Goal: Subscribe to service/newsletter

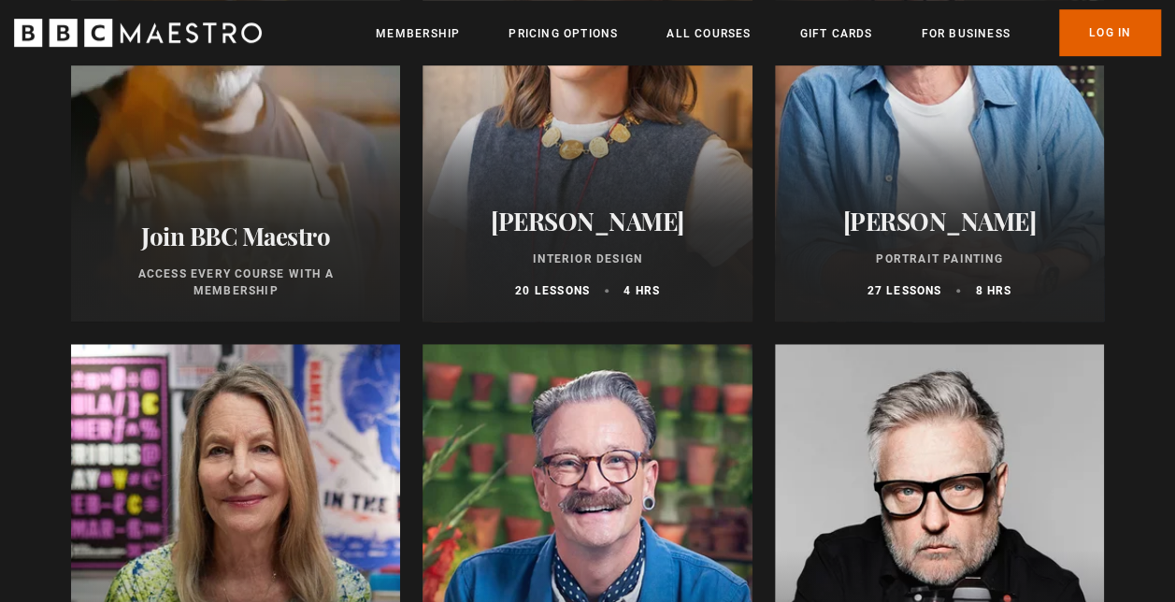
scroll to position [323, 0]
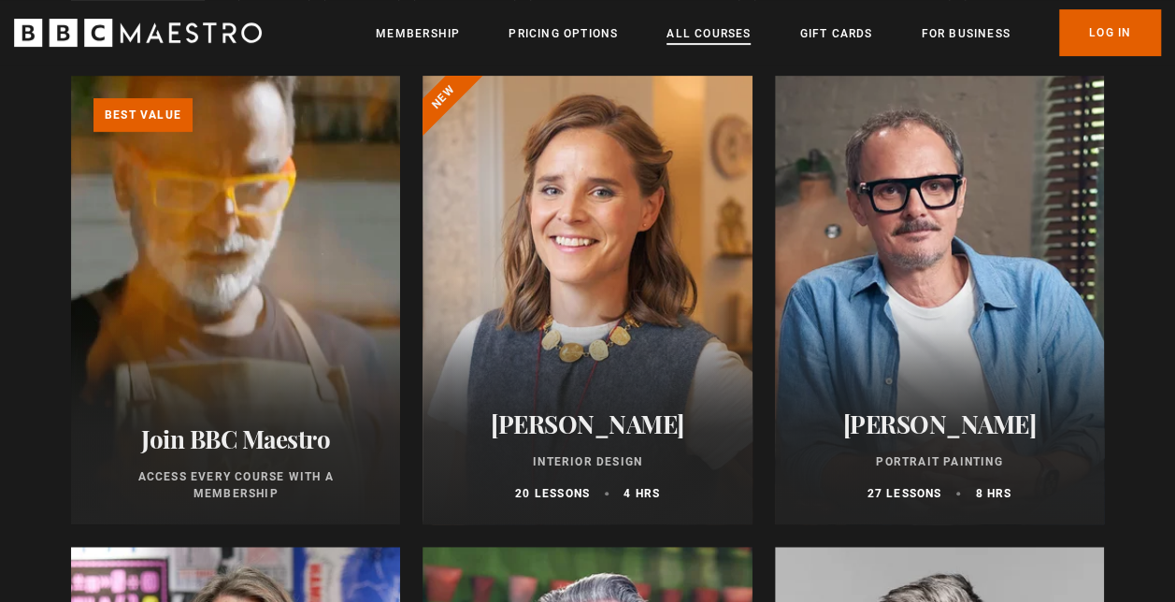
click at [697, 37] on link "All Courses" at bounding box center [708, 33] width 84 height 19
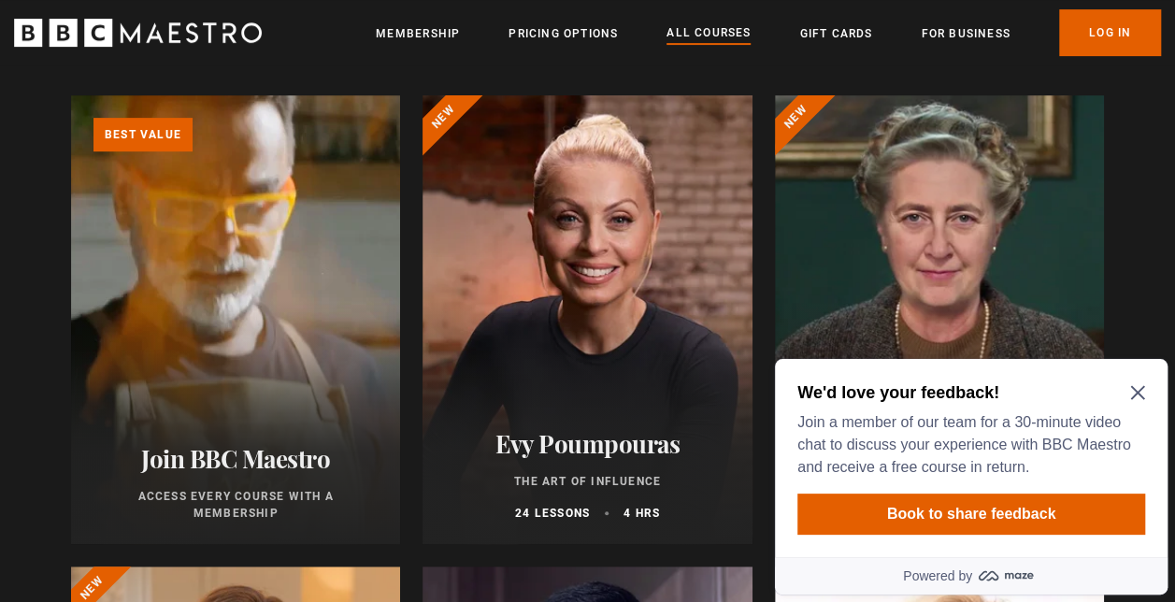
scroll to position [306, 0]
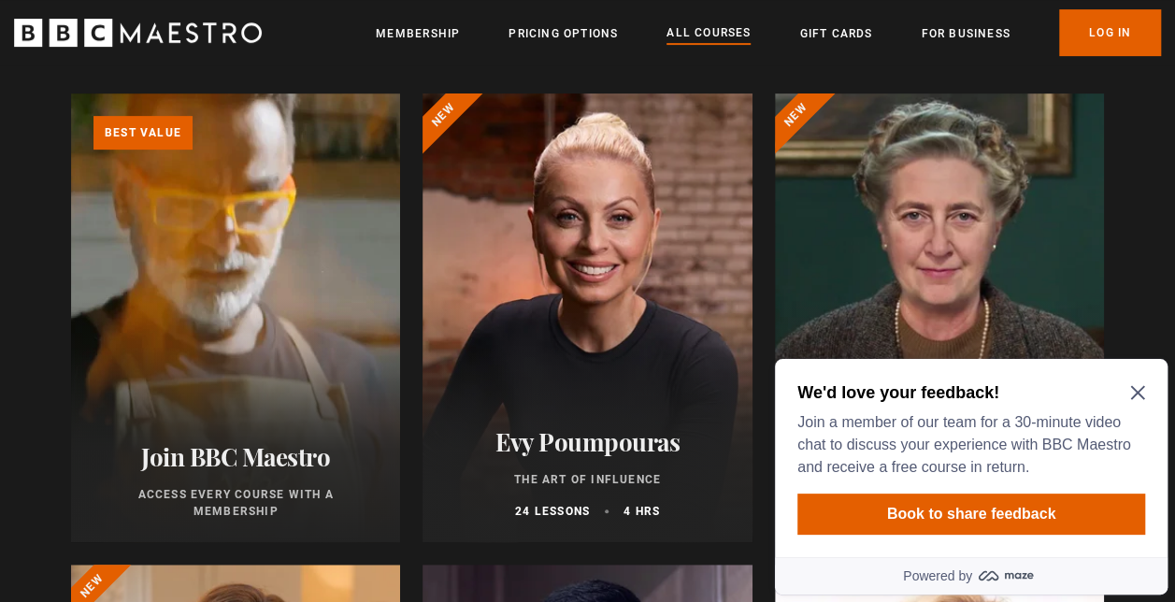
click at [1130, 401] on h2 "We'd love your feedback!" at bounding box center [967, 392] width 340 height 22
click at [1138, 385] on icon "Close Maze Prompt" at bounding box center [1137, 392] width 15 height 15
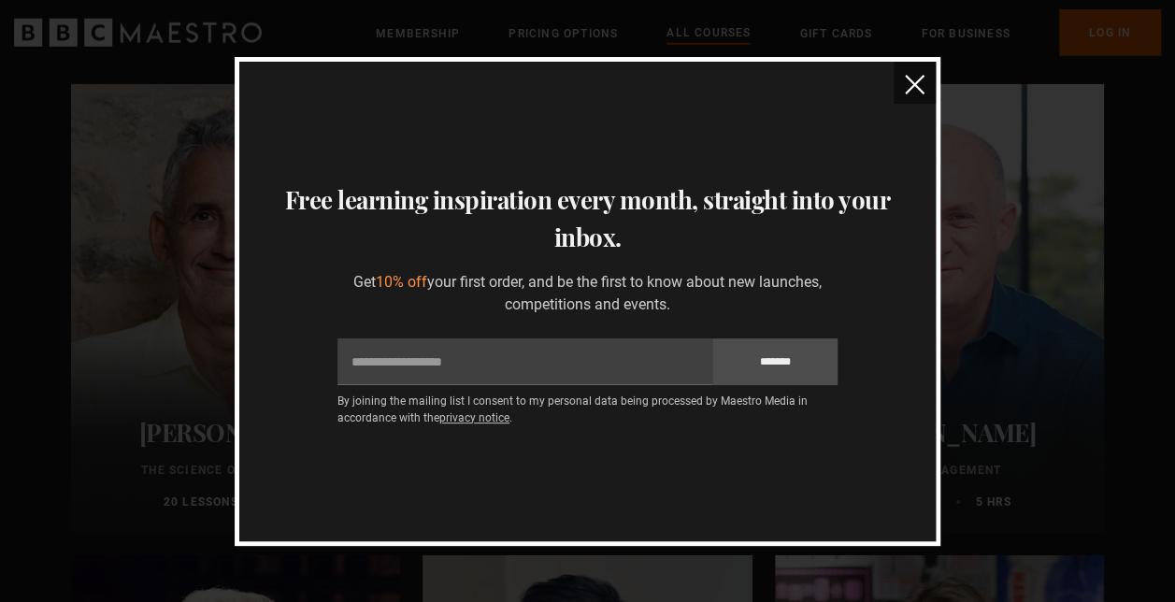
scroll to position [2639, 0]
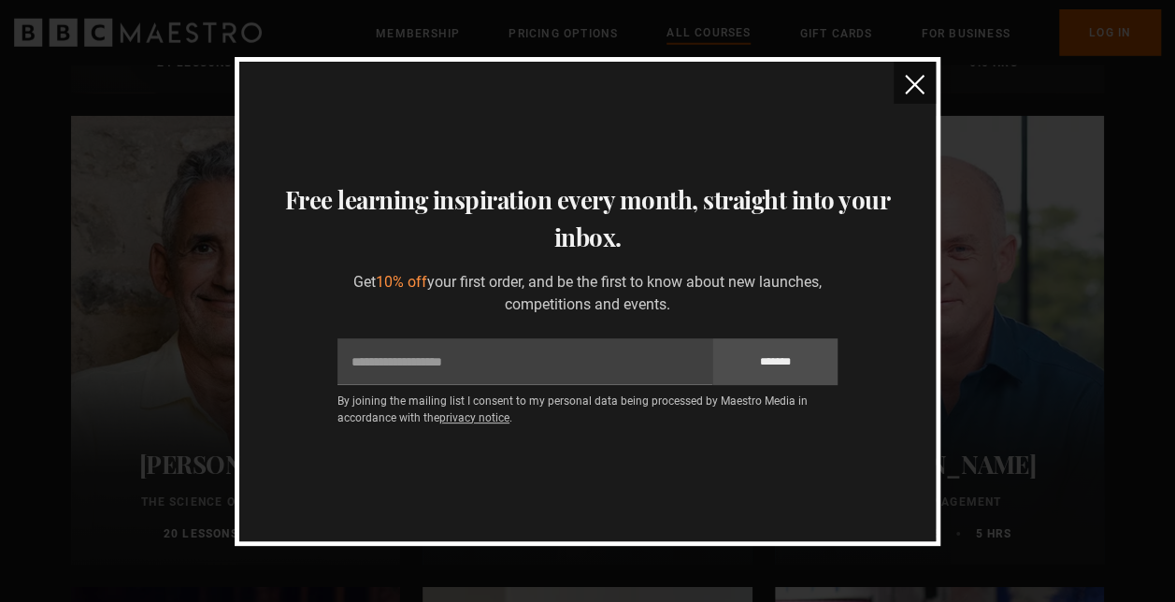
click at [914, 81] on img "close" at bounding box center [915, 85] width 20 height 20
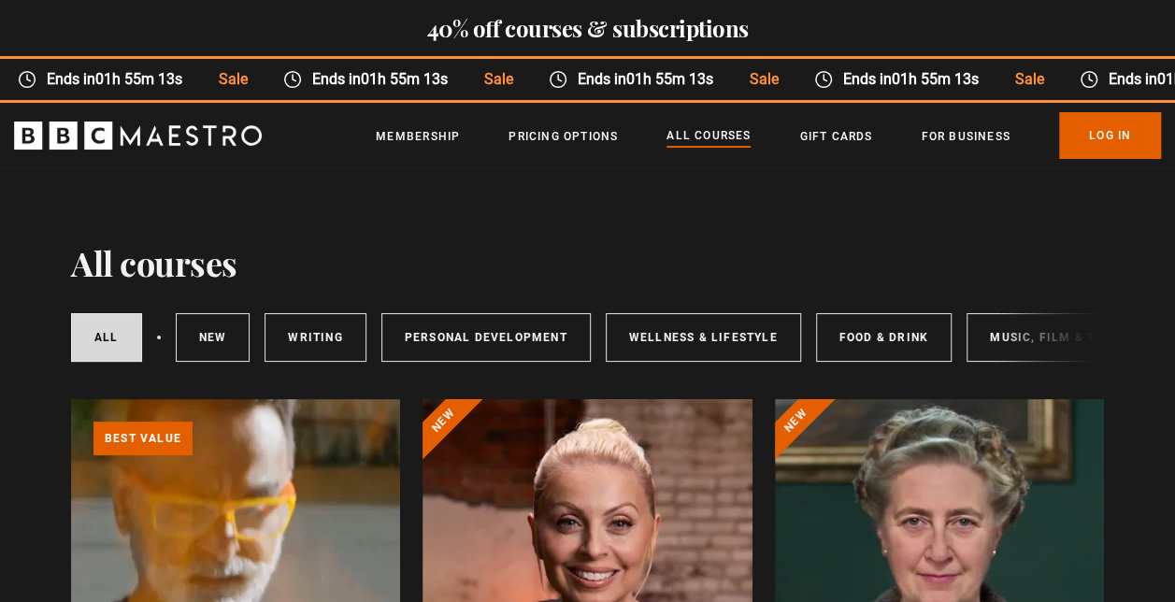
scroll to position [365, 0]
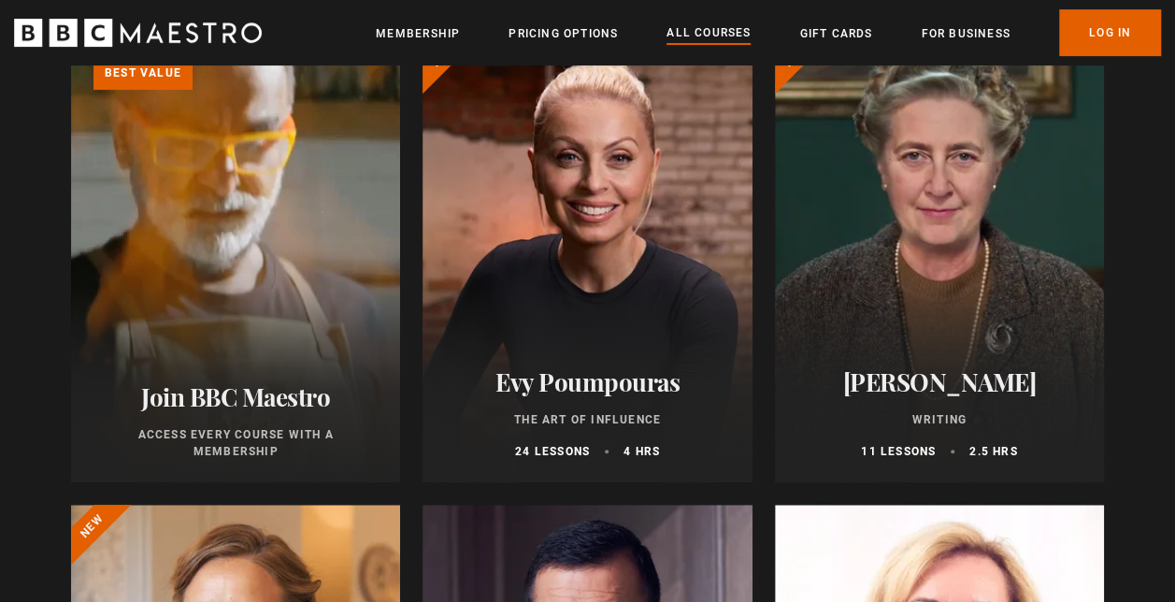
click at [71, 34] on link "Learn more about BBC Maestro" at bounding box center [71, 34] width 0 height 0
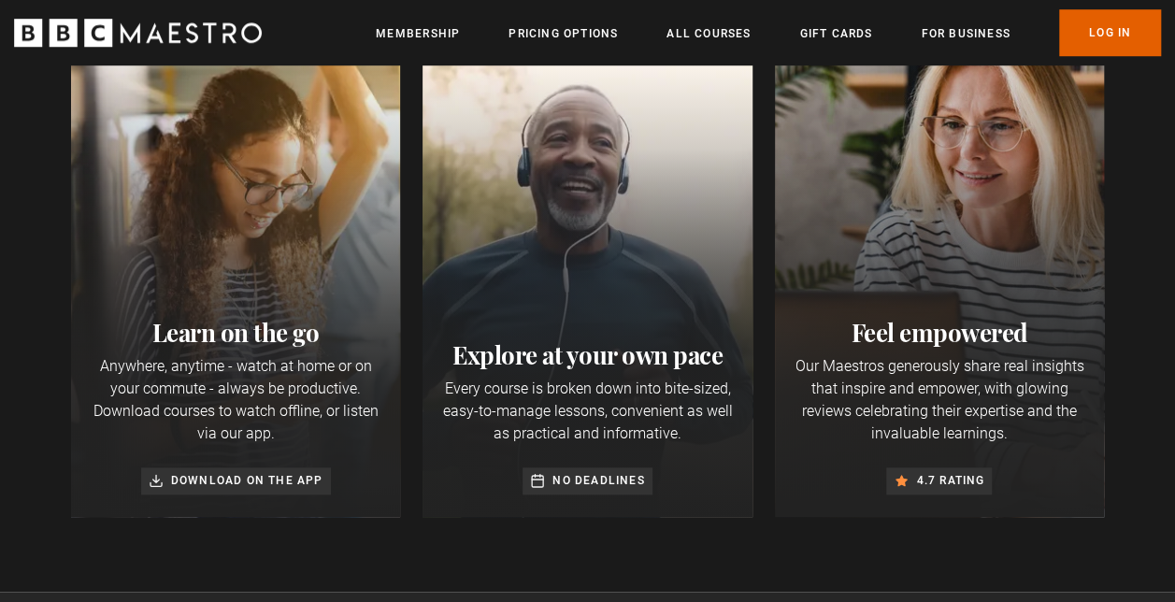
scroll to position [679, 0]
click at [84, 367] on div "Learn on the go Anywhere, anytime - watch at home or on your commute - always b…" at bounding box center [235, 405] width 329 height 222
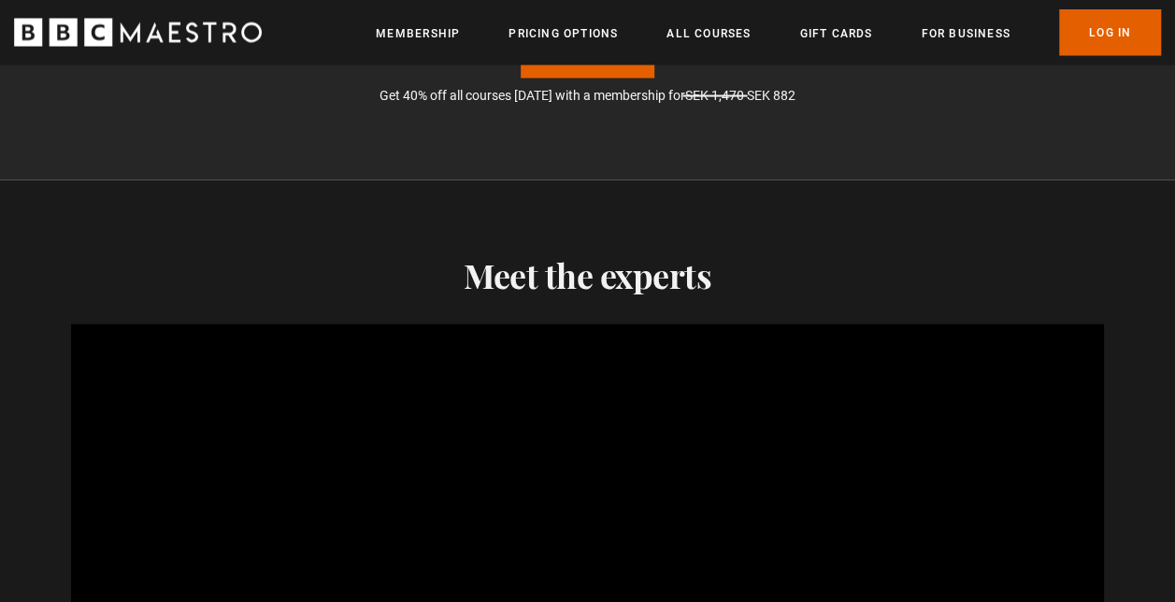
scroll to position [1556, 0]
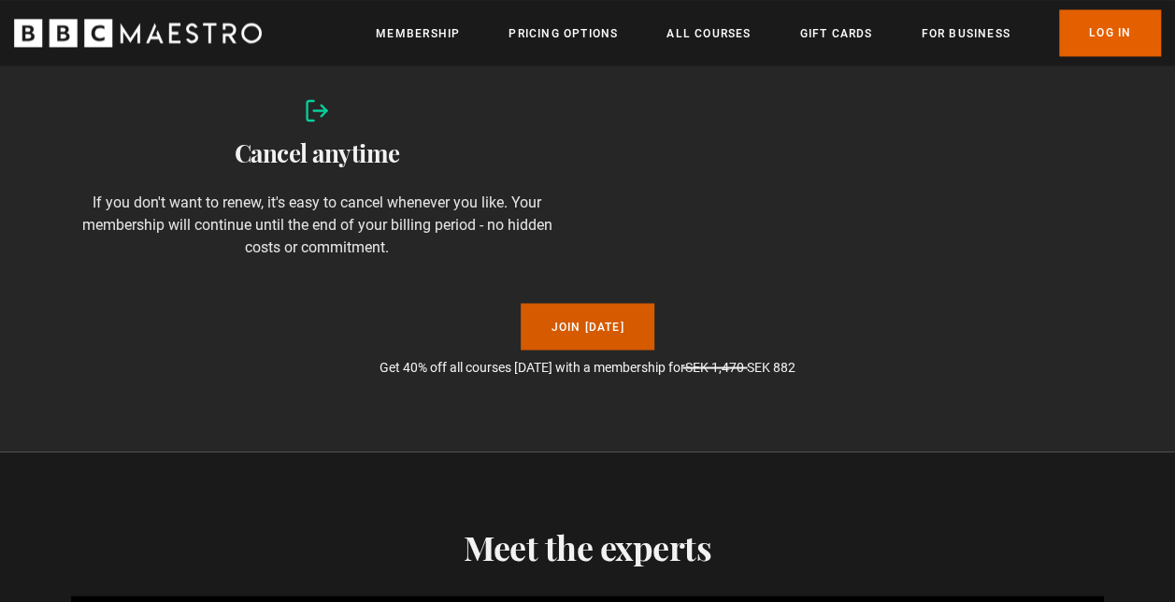
click at [570, 325] on link "Join Today" at bounding box center [587, 326] width 133 height 47
